Goal: Find contact information: Find contact information

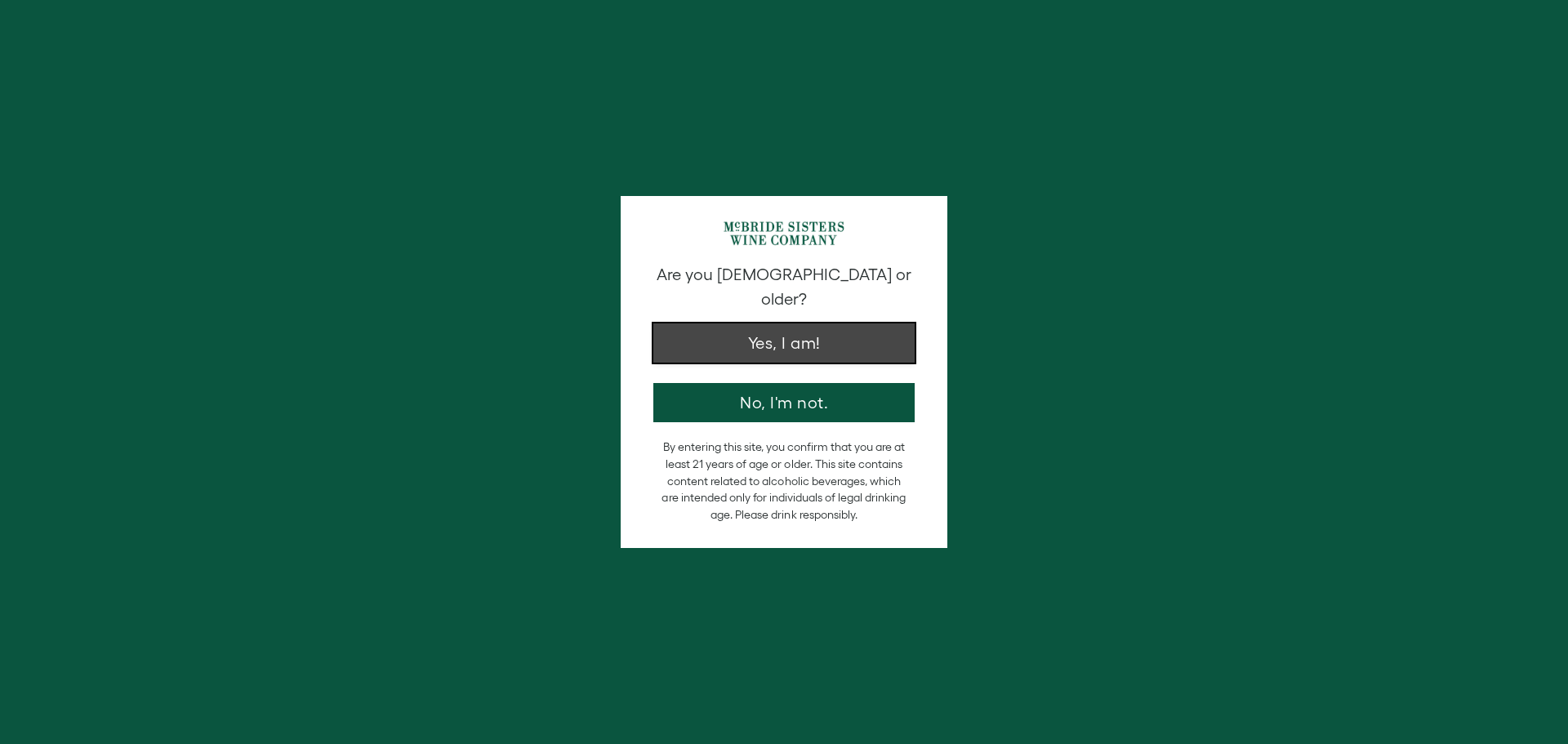
click at [754, 324] on button "Yes, I am!" at bounding box center [783, 342] width 261 height 39
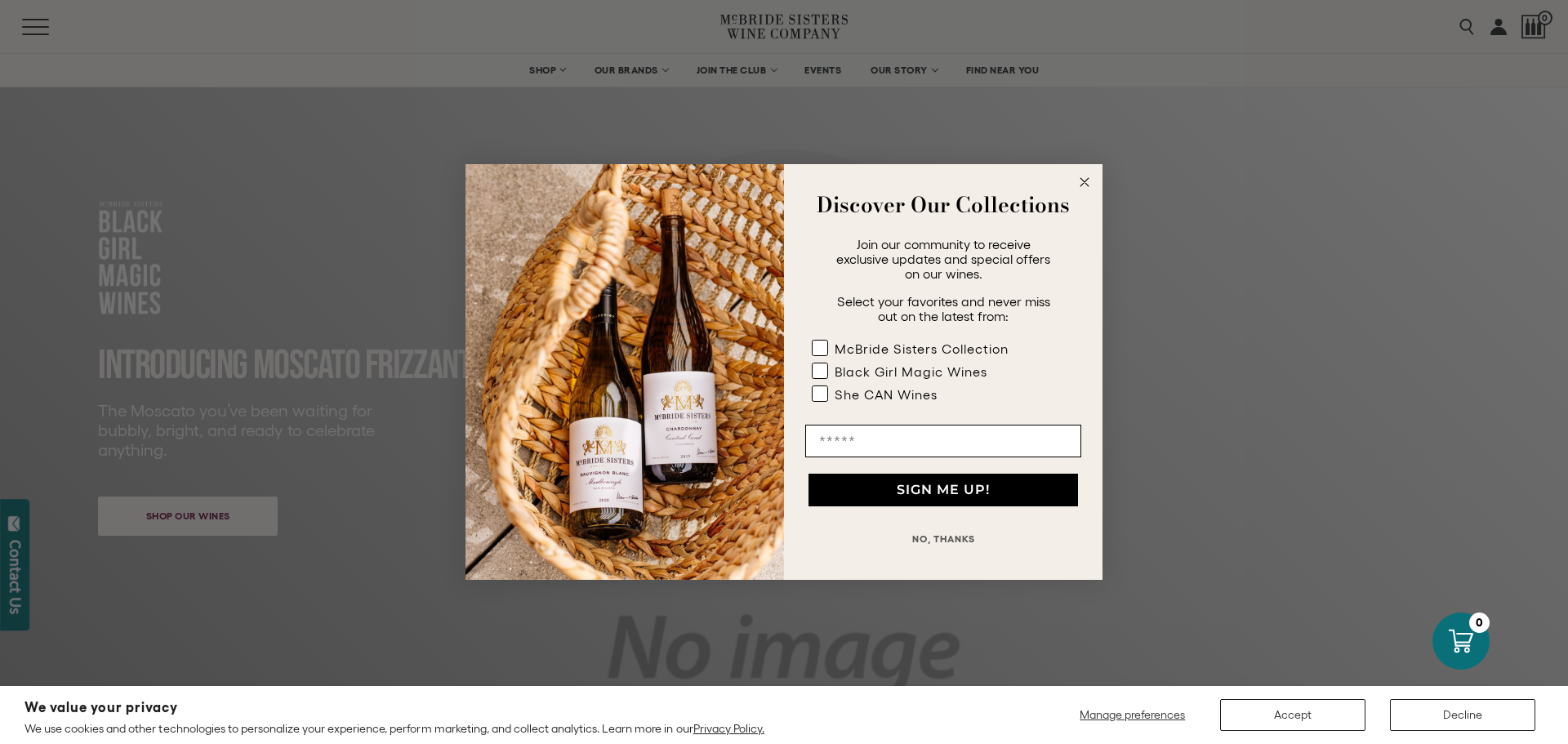
click at [1077, 182] on circle "Close dialog" at bounding box center [1084, 181] width 18 height 18
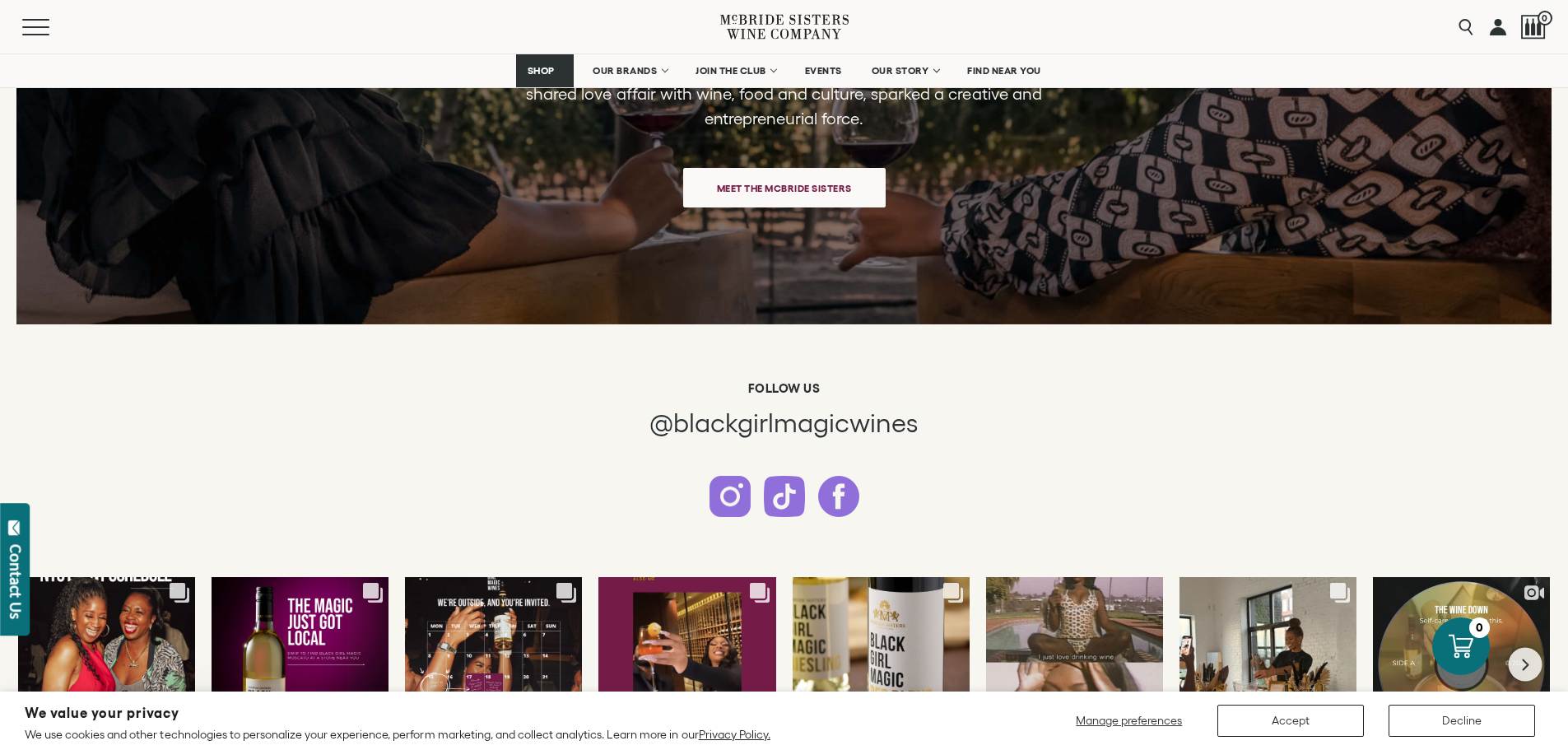
scroll to position [4530, 0]
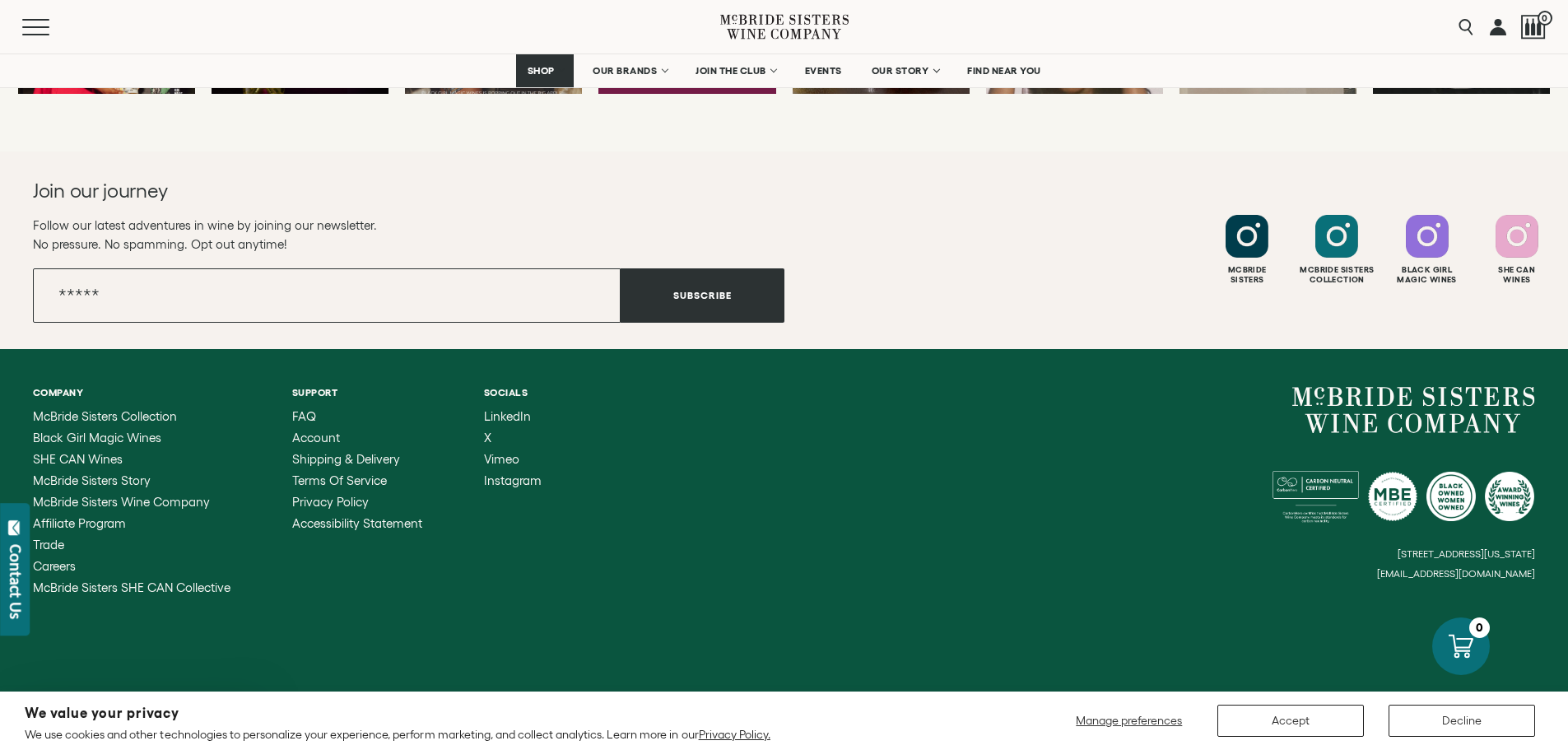
drag, startPoint x: 1544, startPoint y: 575, endPoint x: 1384, endPoint y: 580, distance: 160.1
click at [1384, 580] on div "Company [PERSON_NAME] Sisters Collection Black Girl Magic Wines SHE CAN Wines […" at bounding box center [784, 490] width 1568 height 283
drag, startPoint x: 1338, startPoint y: 578, endPoint x: 1532, endPoint y: 569, distance: 194.2
click at [1532, 569] on div "[STREET_ADDRESS][US_STATE] [EMAIL_ADDRESS][DOMAIN_NAME]" at bounding box center [1160, 482] width 751 height 193
drag, startPoint x: 1323, startPoint y: 585, endPoint x: 1524, endPoint y: 568, distance: 201.7
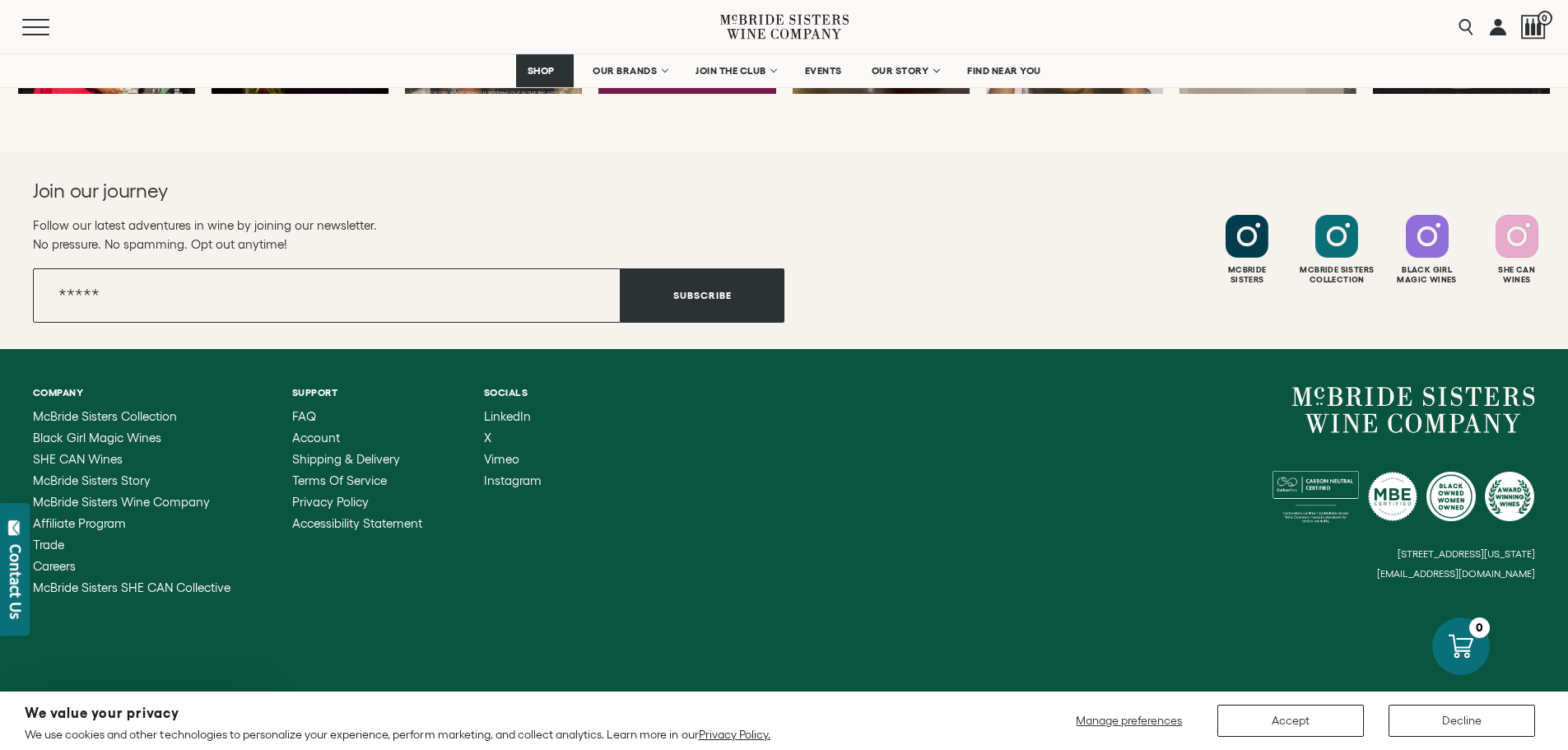
click at [1524, 568] on div "Company [PERSON_NAME] Sisters Collection Black Girl Magic Wines SHE CAN Wines […" at bounding box center [784, 490] width 1568 height 283
